Goal: Information Seeking & Learning: Learn about a topic

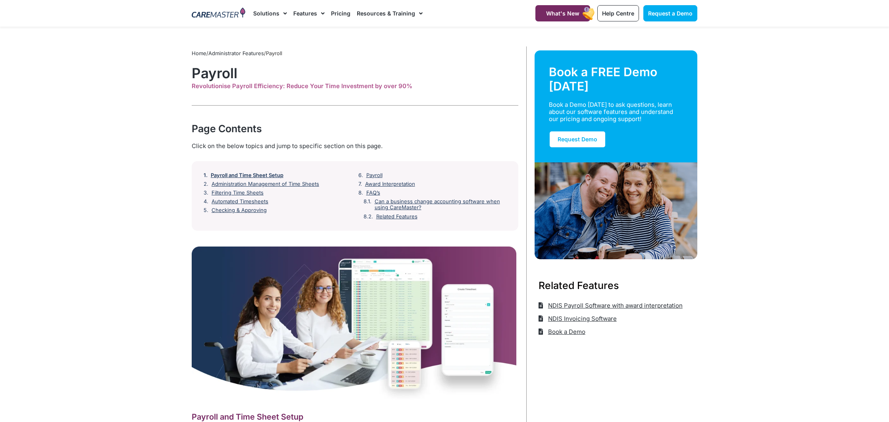
click at [255, 173] on link "Payroll and Time Sheet Setup" at bounding box center [247, 175] width 73 height 6
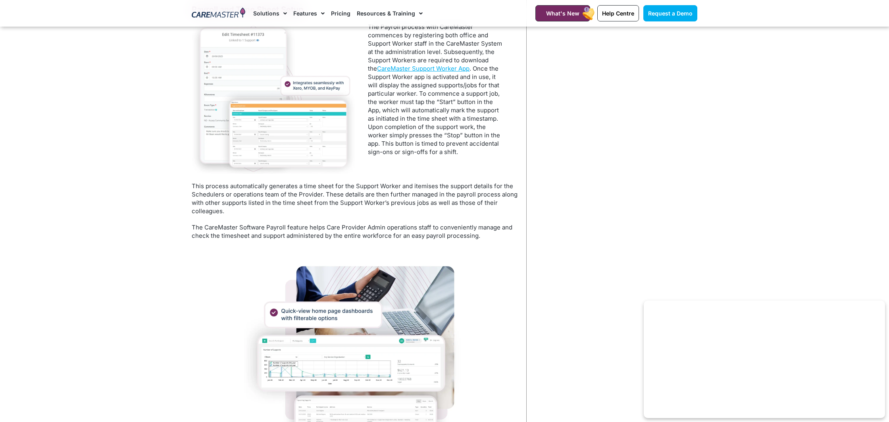
scroll to position [377, 0]
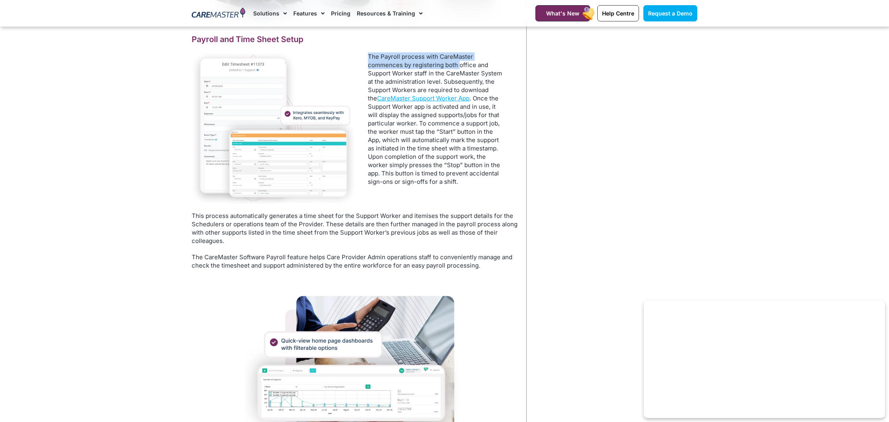
drag, startPoint x: 362, startPoint y: 56, endPoint x: 460, endPoint y: 68, distance: 99.1
click at [460, 68] on div "The Payroll process with CareMaster commences by registering both office and Su…" at bounding box center [436, 122] width 163 height 141
click at [461, 69] on p "The Payroll process with CareMaster commences by registering both office and Su…" at bounding box center [436, 118] width 137 height 133
click at [460, 82] on p "The Payroll process with CareMaster commences by registering both office and Su…" at bounding box center [436, 118] width 137 height 133
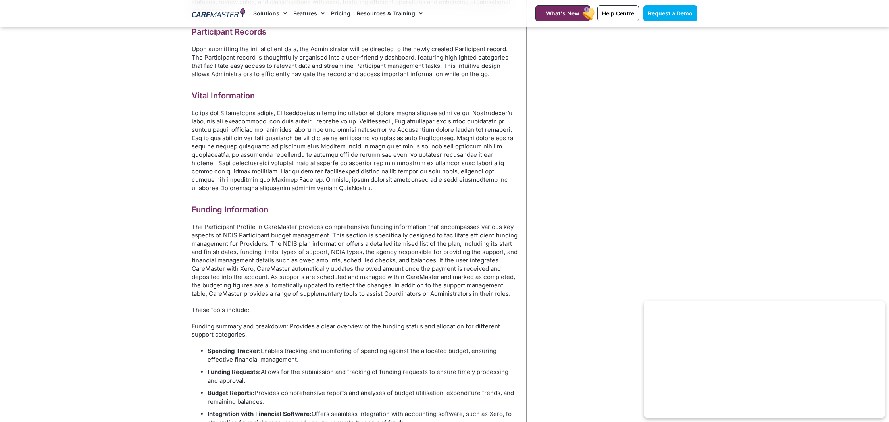
scroll to position [875, 0]
